Goal: Information Seeking & Learning: Learn about a topic

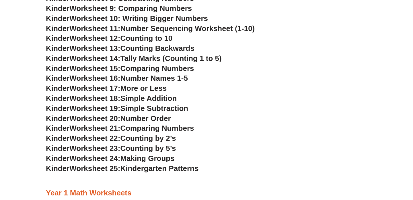
scroll to position [288, 0]
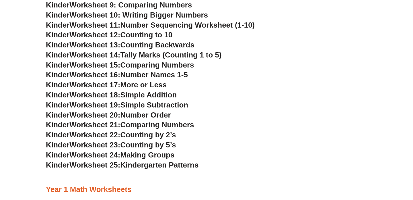
click at [161, 86] on span "More or Less" at bounding box center [143, 84] width 46 height 9
click at [140, 84] on span "More or Less" at bounding box center [143, 84] width 46 height 9
click at [108, 85] on span "Worksheet 17:" at bounding box center [94, 84] width 51 height 9
click at [112, 39] on h3 "Kinder Worksheet 12: Counting to 10" at bounding box center [206, 35] width 321 height 10
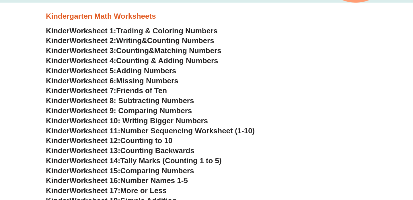
click at [117, 45] on h3 "Kinder Worksheet 2: Writing & Counting Numbers" at bounding box center [206, 41] width 321 height 10
click at [130, 45] on h3 "Kinder Worksheet 2: Writing & Counting Numbers" at bounding box center [206, 41] width 321 height 10
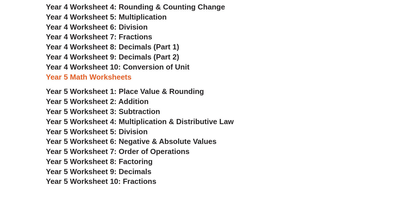
scroll to position [872, 0]
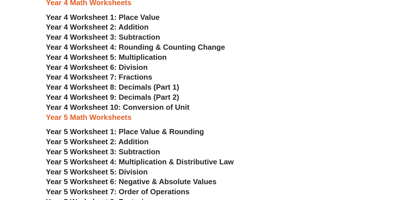
click at [106, 63] on span "Year 4 Worksheet 6: Division" at bounding box center [97, 67] width 102 height 9
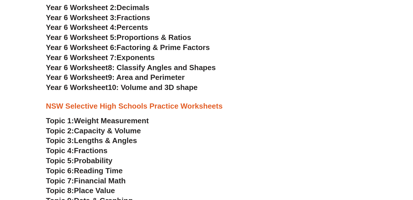
scroll to position [1098, 0]
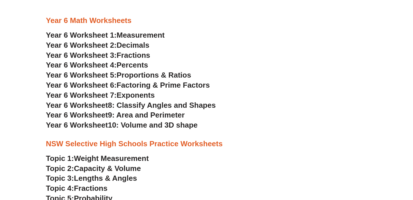
click at [137, 54] on span "Fractions" at bounding box center [134, 55] width 34 height 9
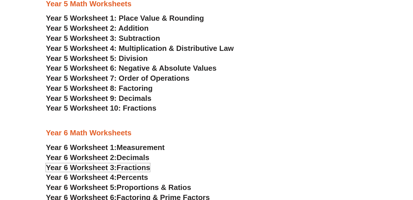
scroll to position [985, 0]
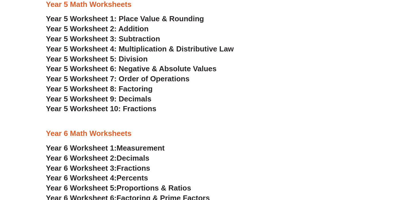
click at [133, 72] on span "Year 5 Worksheet 6: Negative & Absolute Values" at bounding box center [131, 68] width 171 height 9
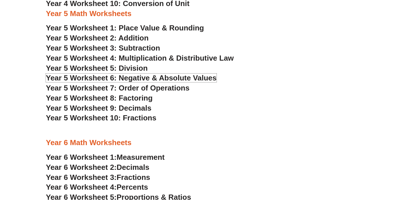
scroll to position [972, 0]
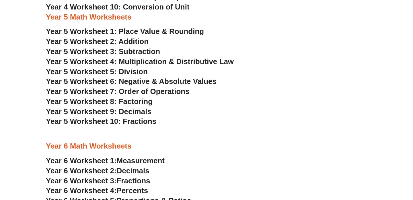
click at [154, 63] on span "Year 5 Worksheet 4: Multiplication & Distributive Law" at bounding box center [140, 61] width 188 height 9
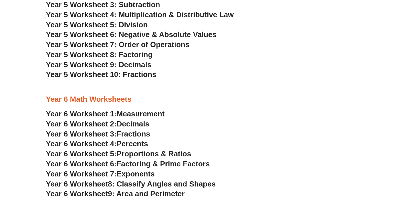
scroll to position [1019, 0]
click at [135, 78] on span "Year 5 Worksheet 10: Fractions" at bounding box center [101, 74] width 110 height 9
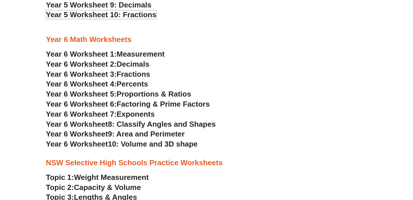
scroll to position [1082, 0]
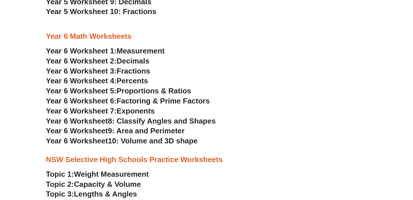
click at [135, 73] on span "Fractions" at bounding box center [134, 71] width 34 height 9
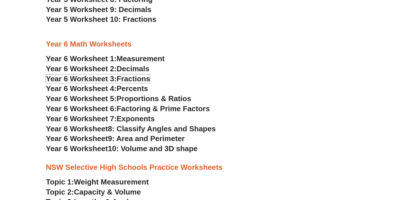
scroll to position [1073, 0]
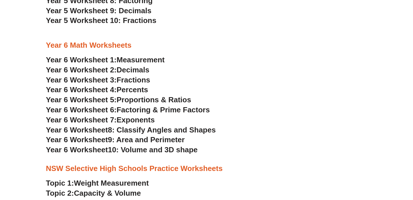
click at [128, 78] on span "Fractions" at bounding box center [134, 79] width 34 height 9
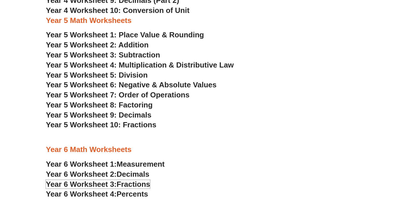
scroll to position [966, 0]
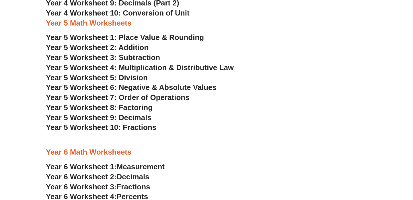
click at [136, 69] on span "Year 5 Worksheet 4: Multiplication & Distributive Law" at bounding box center [140, 67] width 188 height 9
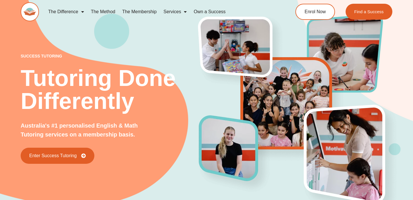
click at [85, 12] on link "The Difference" at bounding box center [66, 11] width 43 height 13
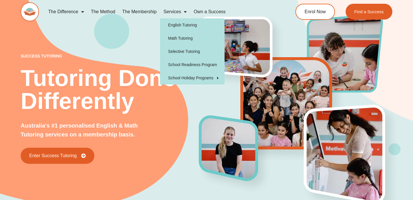
click at [182, 16] on span "Menu" at bounding box center [184, 12] width 6 height 10
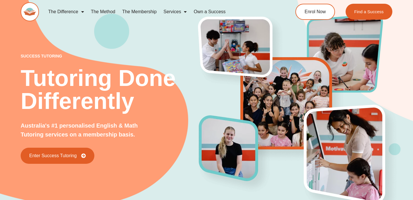
click at [180, 15] on link "Services" at bounding box center [175, 11] width 30 height 13
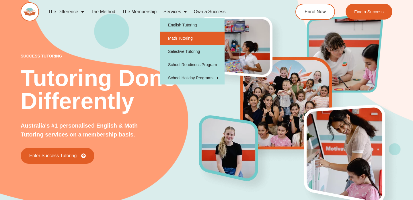
click at [184, 40] on link "Math Tutoring" at bounding box center [192, 38] width 65 height 13
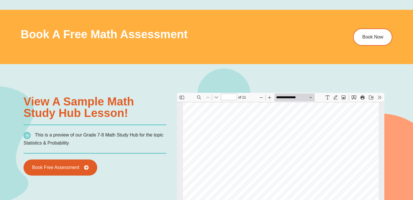
scroll to position [190, 0]
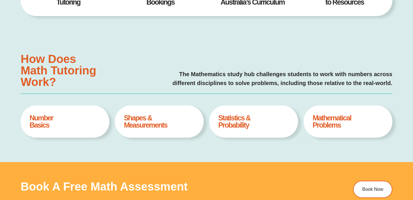
click at [55, 126] on h4 "Number Basics" at bounding box center [65, 121] width 71 height 14
click at [44, 122] on h4 "Number Basics" at bounding box center [65, 121] width 71 height 14
click at [163, 118] on h4 "Shapes & Measurements" at bounding box center [159, 121] width 71 height 14
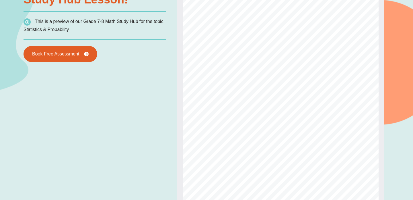
scroll to position [489, 0]
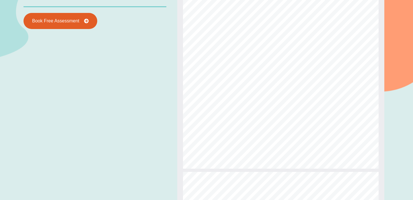
type input "*"
